Goal: Task Accomplishment & Management: Complete application form

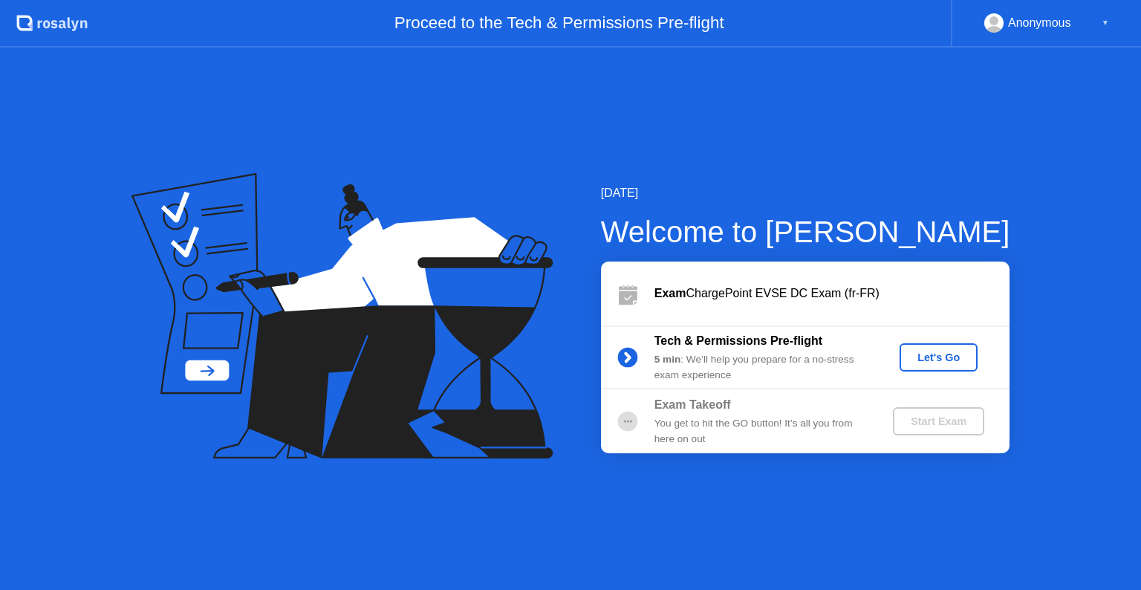
drag, startPoint x: 0, startPoint y: 0, endPoint x: 951, endPoint y: 354, distance: 1014.5
click at [951, 354] on div "Let's Go" at bounding box center [939, 357] width 66 height 12
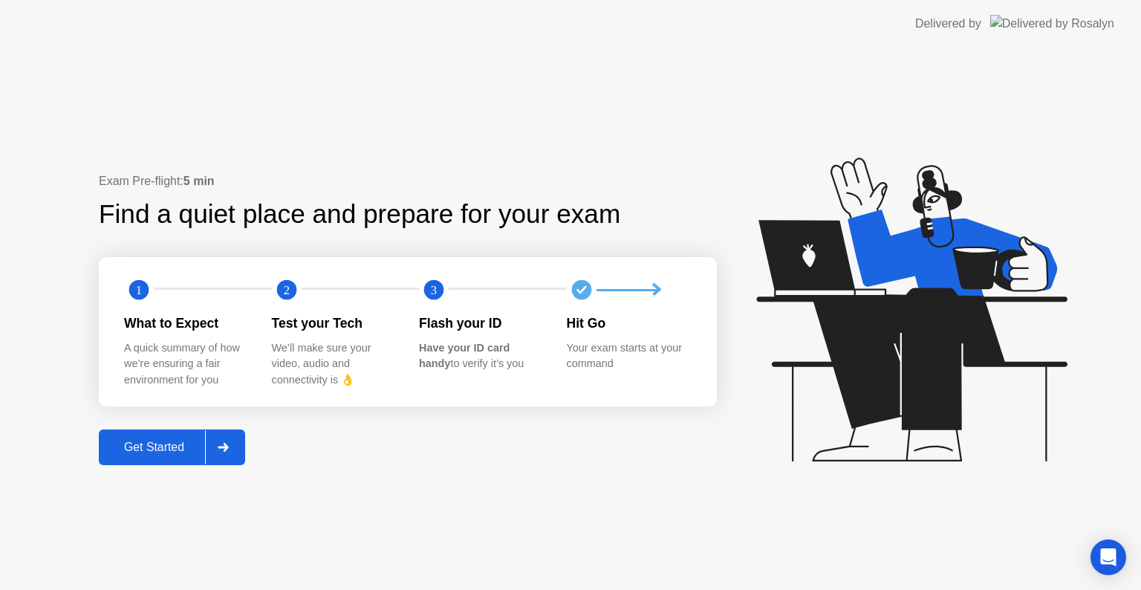
click at [169, 448] on div "Get Started" at bounding box center [154, 447] width 102 height 13
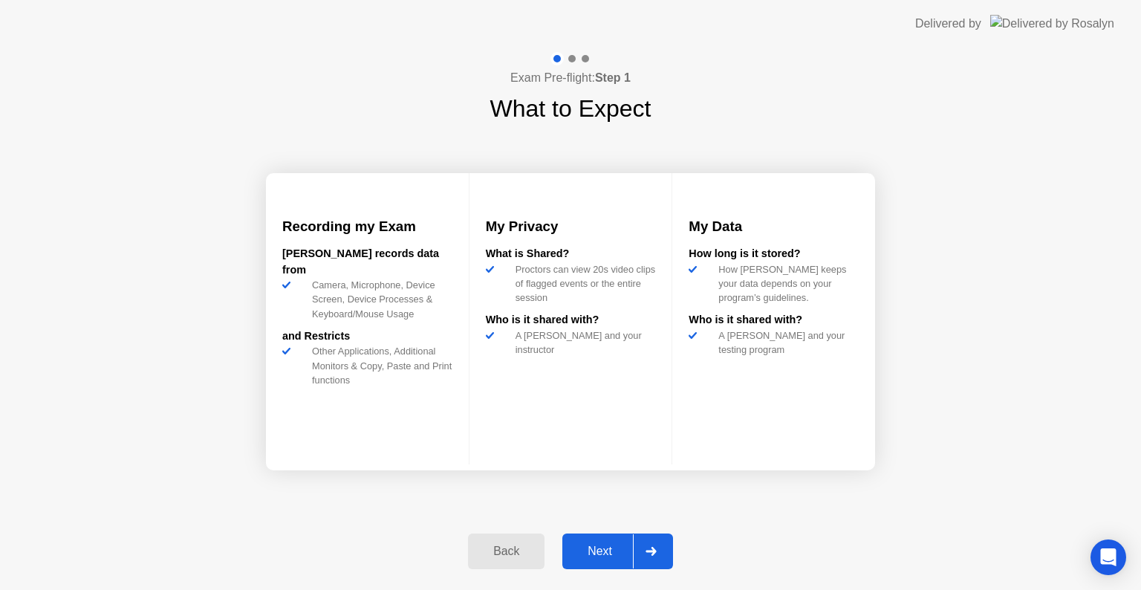
click at [602, 550] on div "Next" at bounding box center [600, 551] width 66 height 13
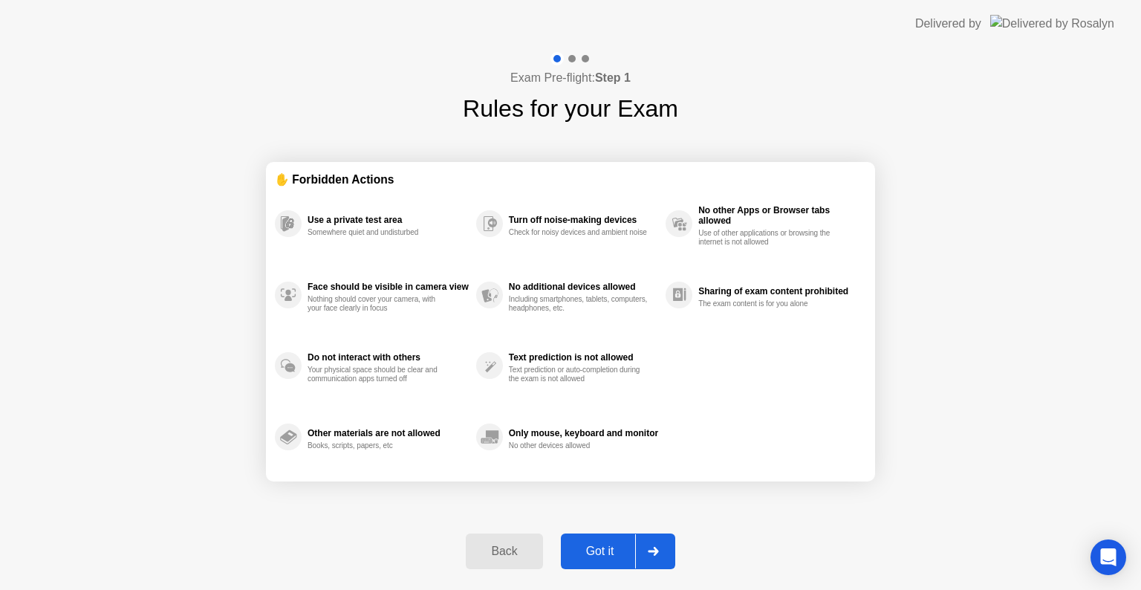
click at [603, 550] on div "Got it" at bounding box center [600, 551] width 70 height 13
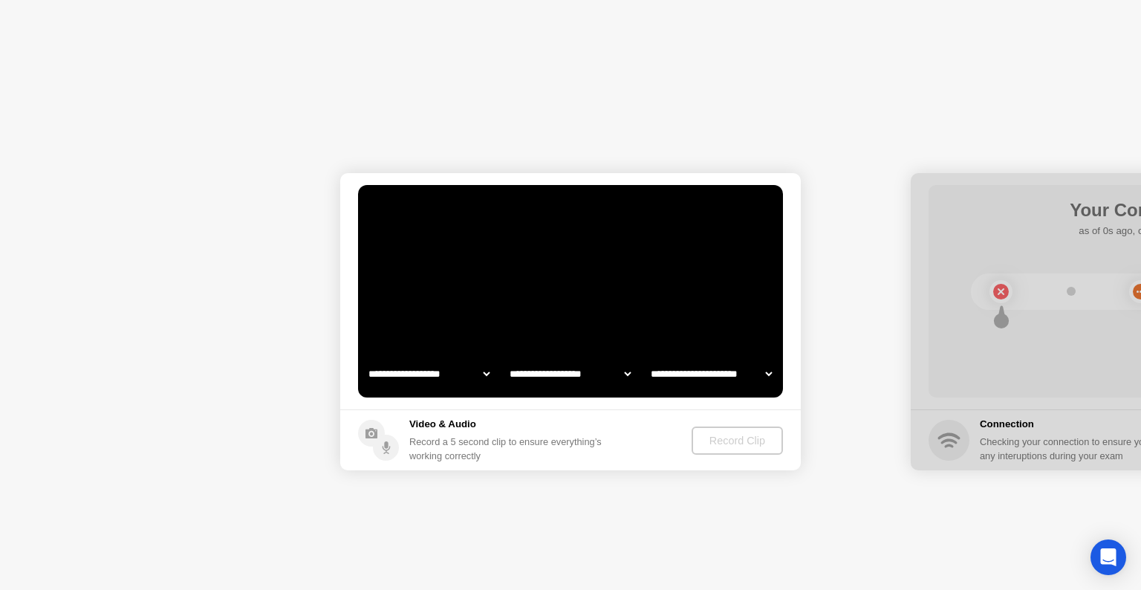
select select "**********"
select select "*******"
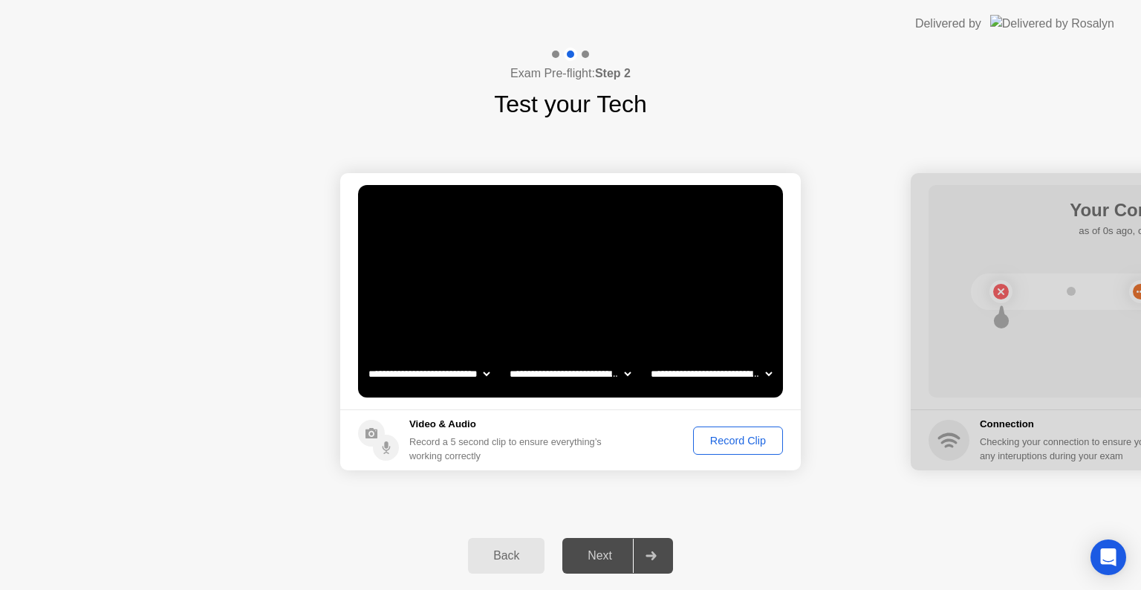
click at [730, 437] on div "Record Clip" at bounding box center [737, 441] width 79 height 12
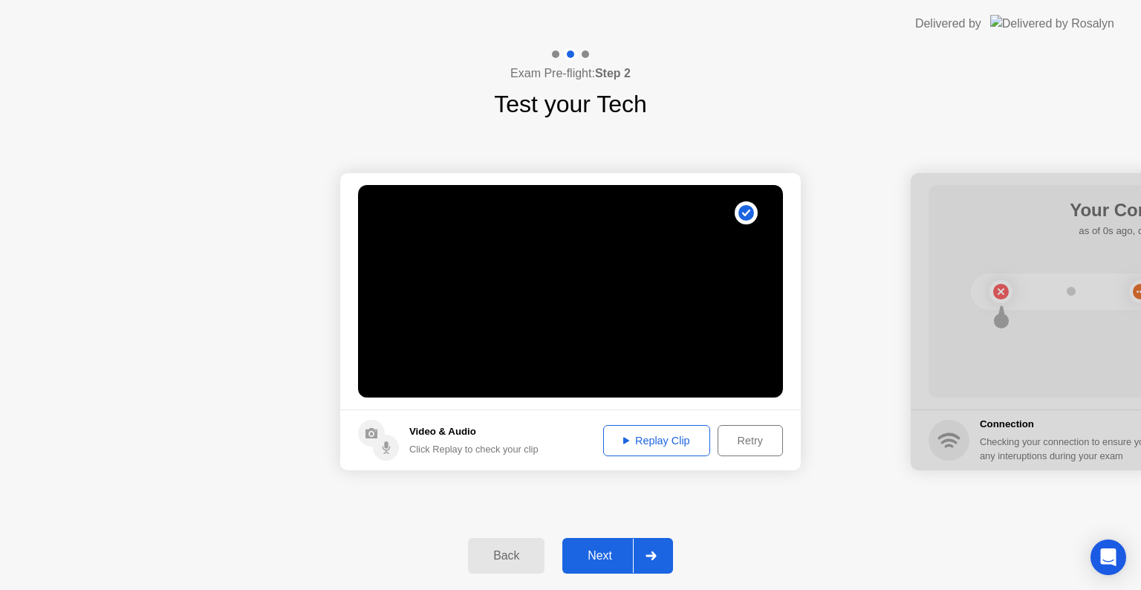
click at [611, 554] on div "Next" at bounding box center [600, 555] width 66 height 13
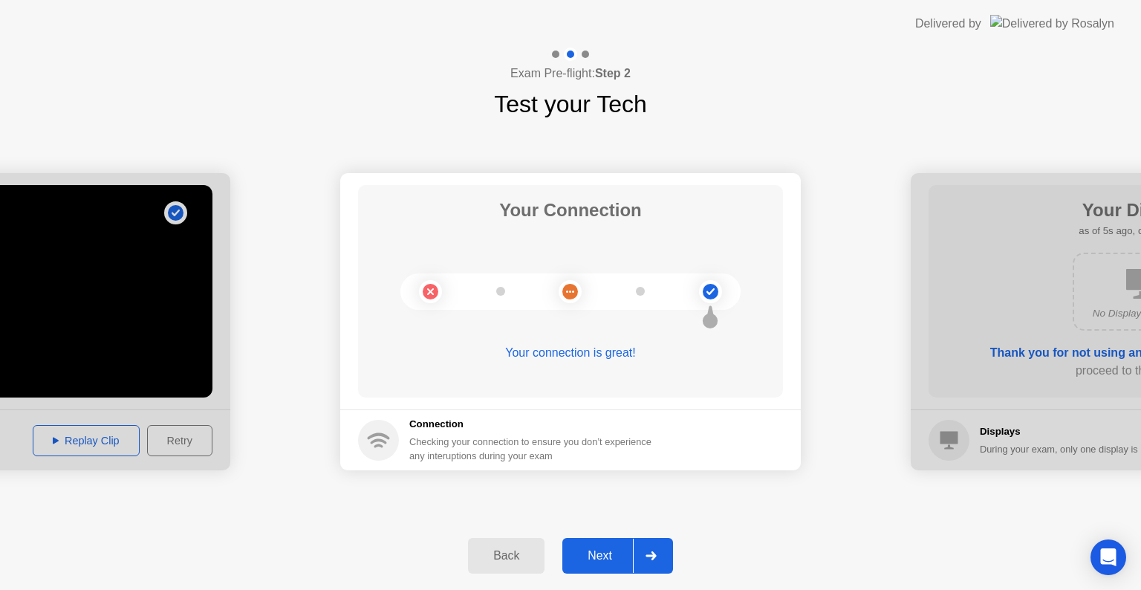
click at [617, 549] on div "Next" at bounding box center [600, 555] width 66 height 13
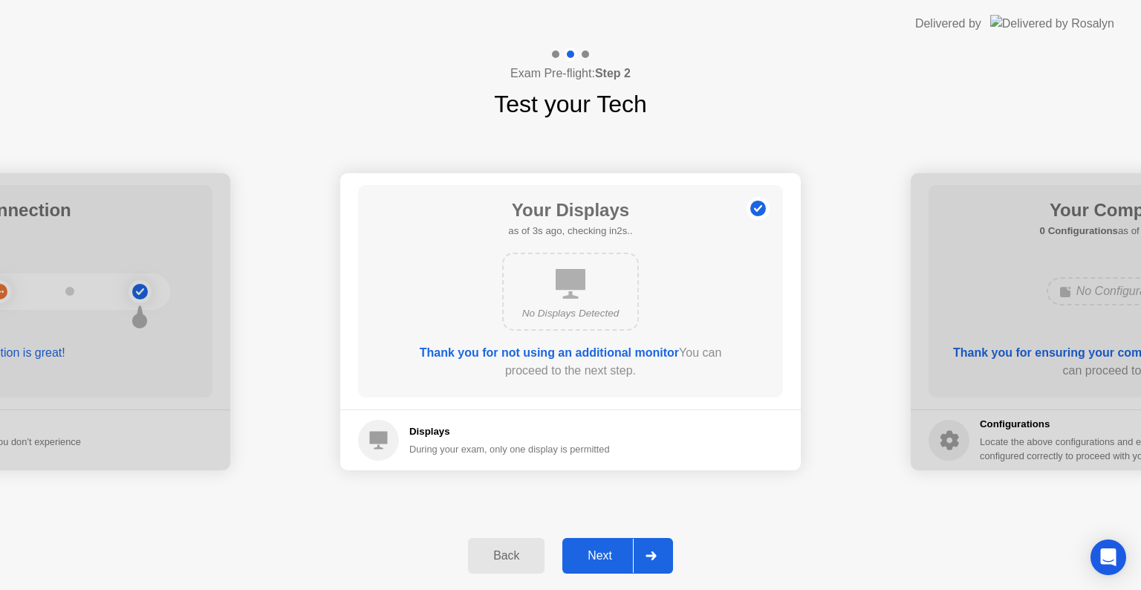
click at [608, 549] on div "Next" at bounding box center [600, 555] width 66 height 13
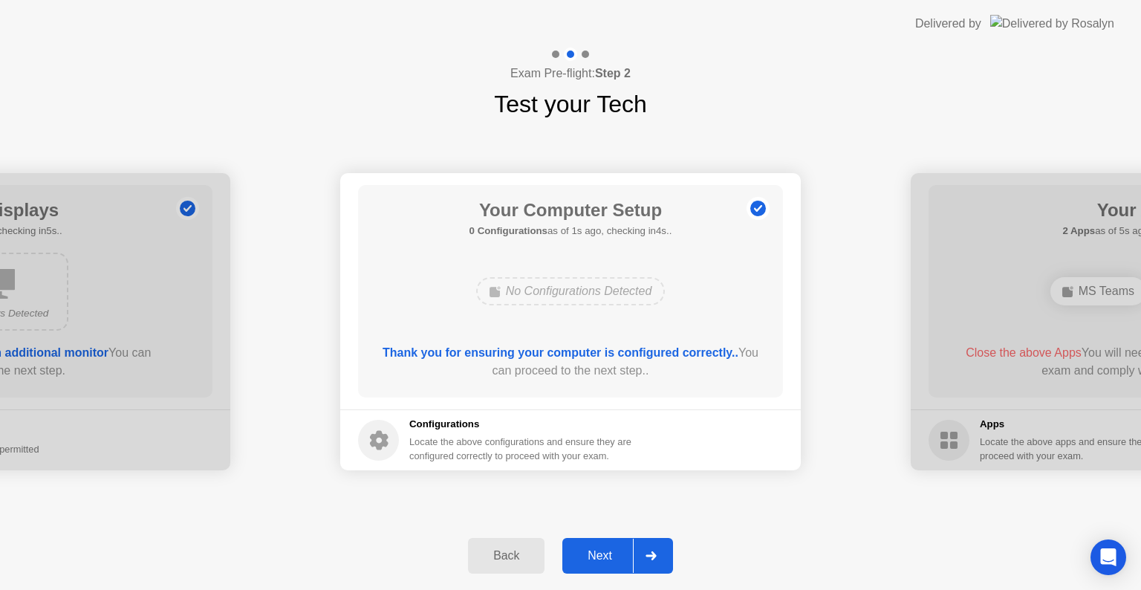
click at [607, 550] on div "Next" at bounding box center [600, 555] width 66 height 13
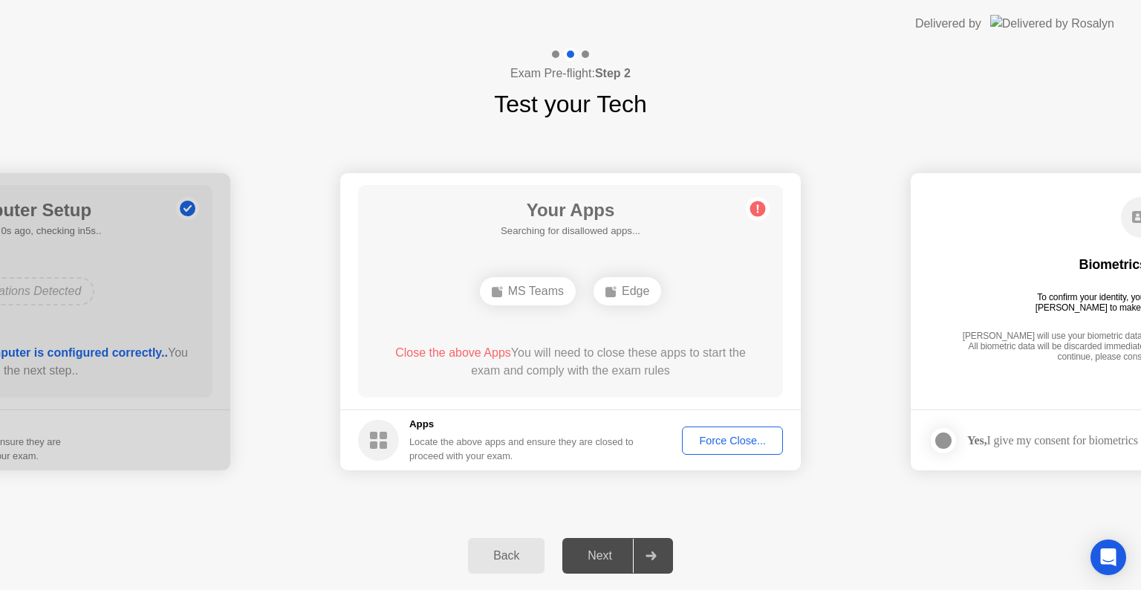
click at [778, 529] on div "Back Next" at bounding box center [570, 556] width 1141 height 68
click at [638, 346] on div "Close the above Apps You will need to close these apps to start the exam and co…" at bounding box center [571, 362] width 383 height 36
click at [716, 435] on div "Force Close..." at bounding box center [732, 441] width 91 height 12
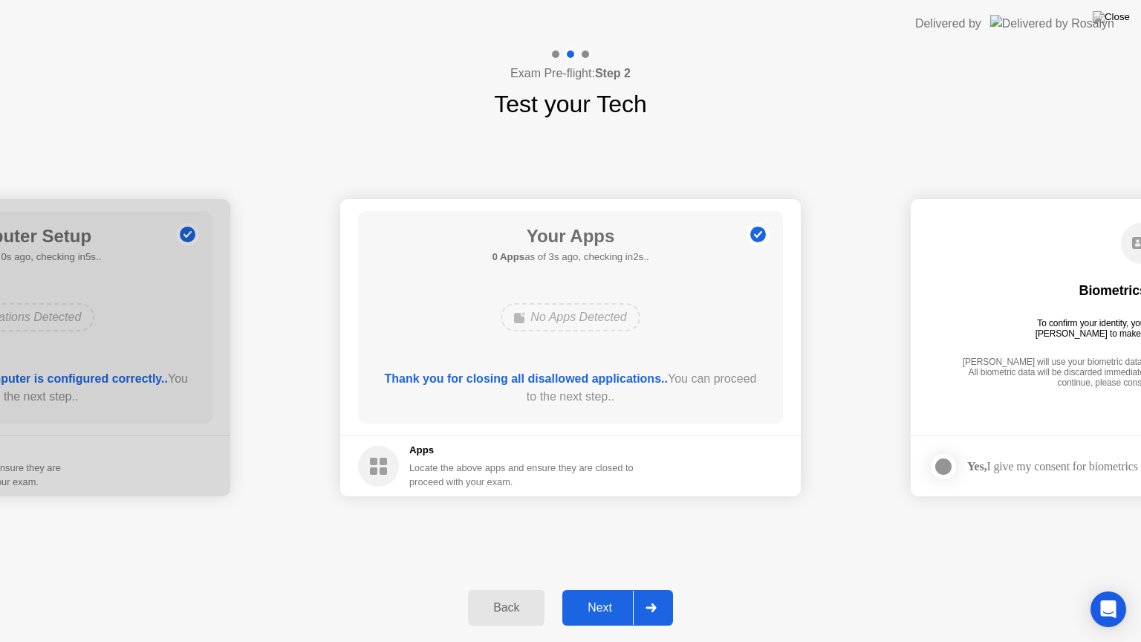
click at [600, 589] on div "Next" at bounding box center [600, 607] width 66 height 13
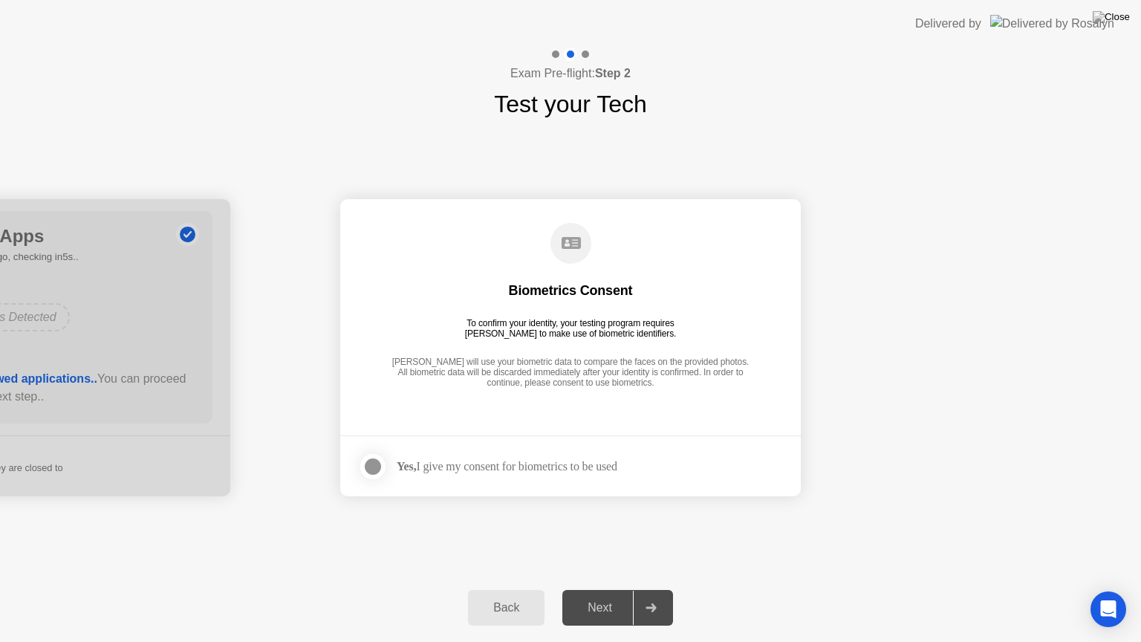
click at [478, 467] on div "Yes, I give my consent for biometrics to be used" at bounding box center [507, 466] width 221 height 14
click at [364, 462] on div at bounding box center [373, 467] width 18 height 18
click at [608, 589] on div "Next" at bounding box center [600, 607] width 66 height 13
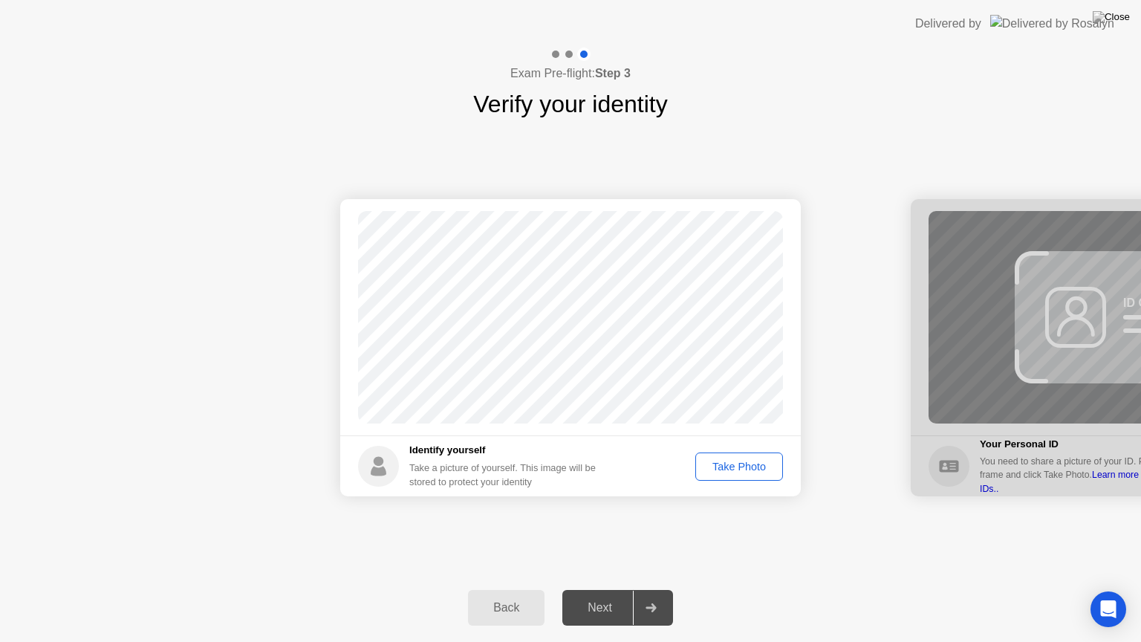
click at [748, 466] on div "Take Photo" at bounding box center [739, 467] width 77 height 12
click at [621, 589] on div "Next" at bounding box center [600, 607] width 66 height 13
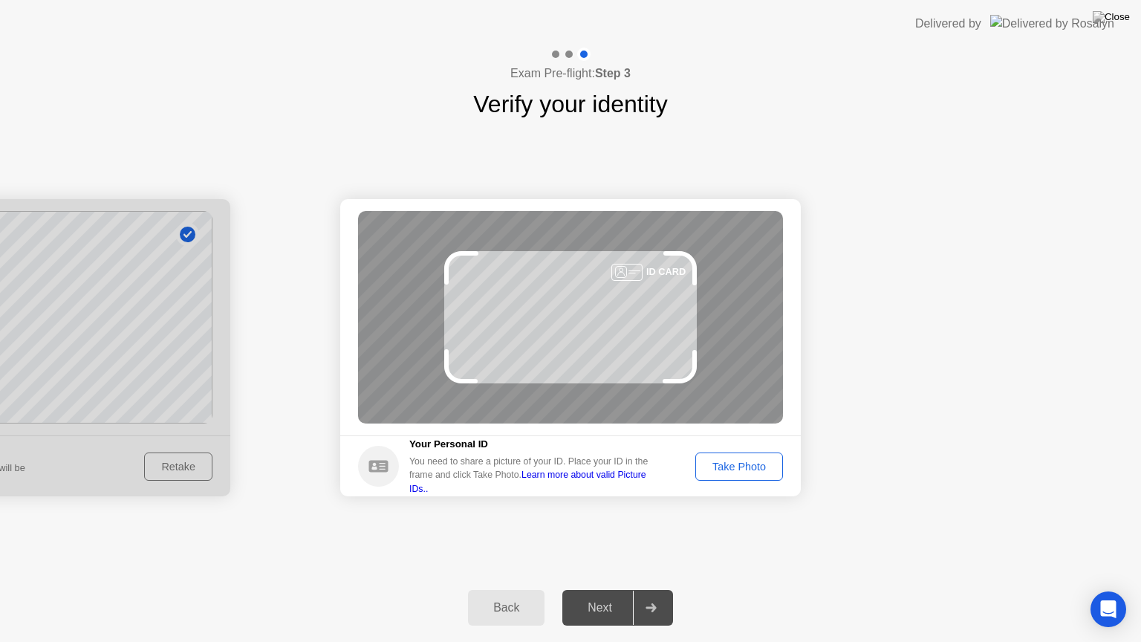
click at [744, 464] on div "Take Photo" at bounding box center [739, 467] width 77 height 12
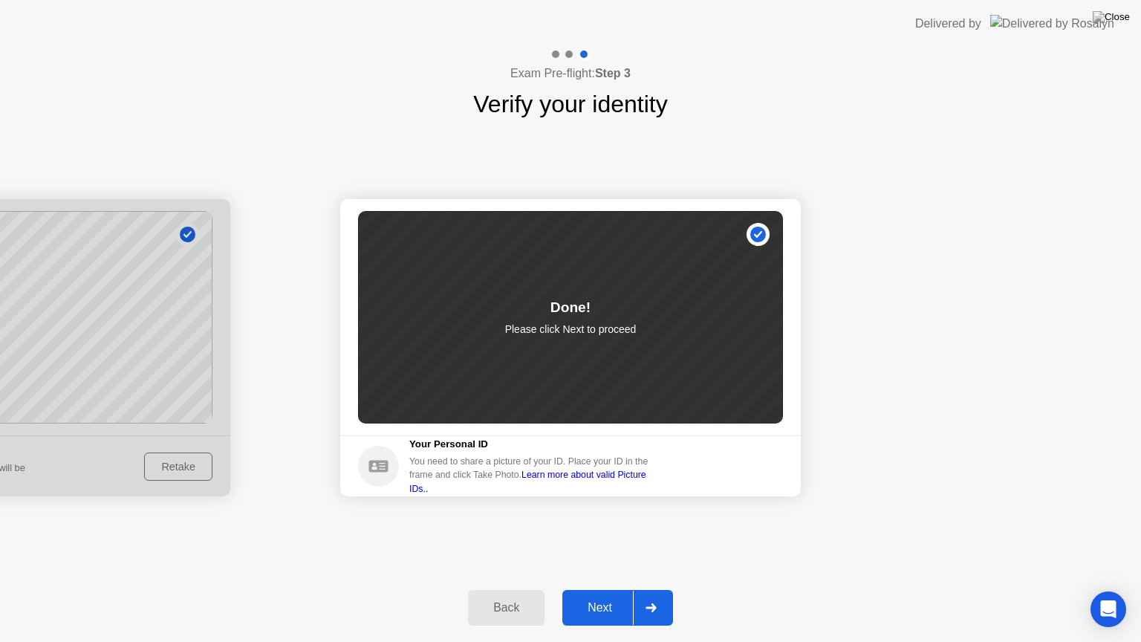
click at [614, 589] on div "Next" at bounding box center [600, 607] width 66 height 13
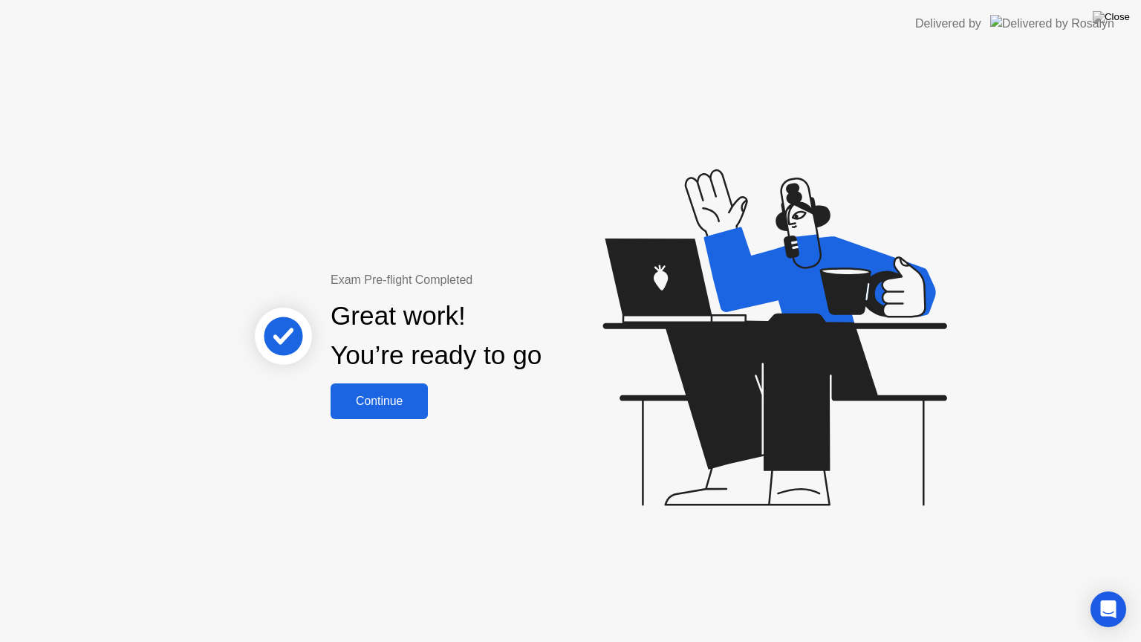
click at [383, 402] on div "Continue" at bounding box center [379, 400] width 88 height 13
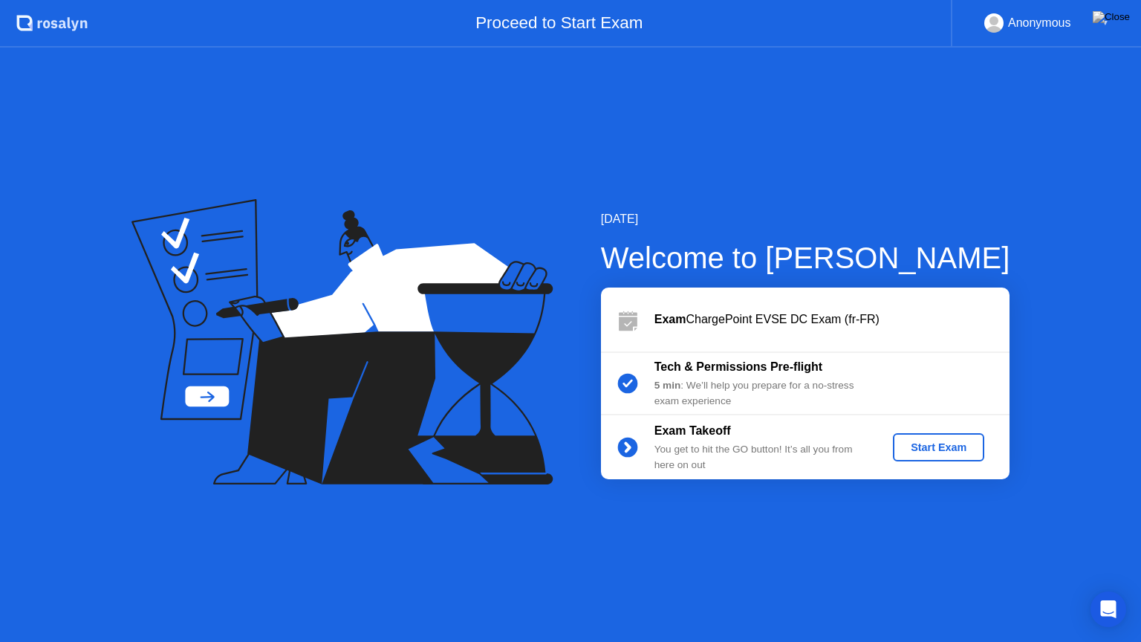
click at [950, 446] on div "Start Exam" at bounding box center [938, 447] width 79 height 12
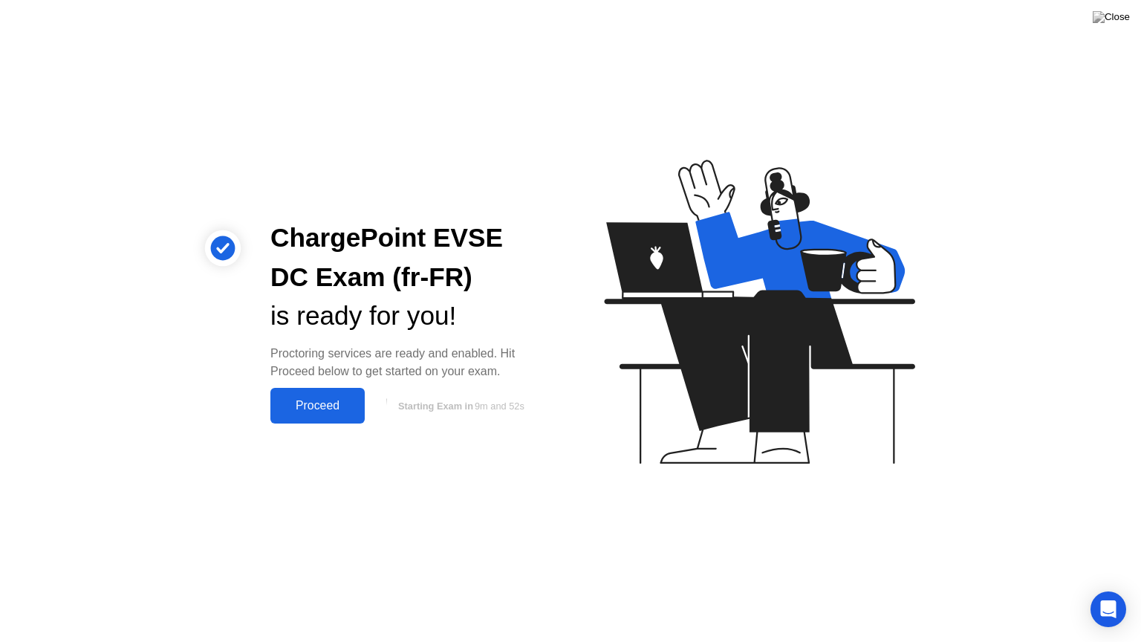
click at [330, 404] on div "Proceed" at bounding box center [317, 405] width 85 height 13
